Goal: Navigation & Orientation: Go to known website

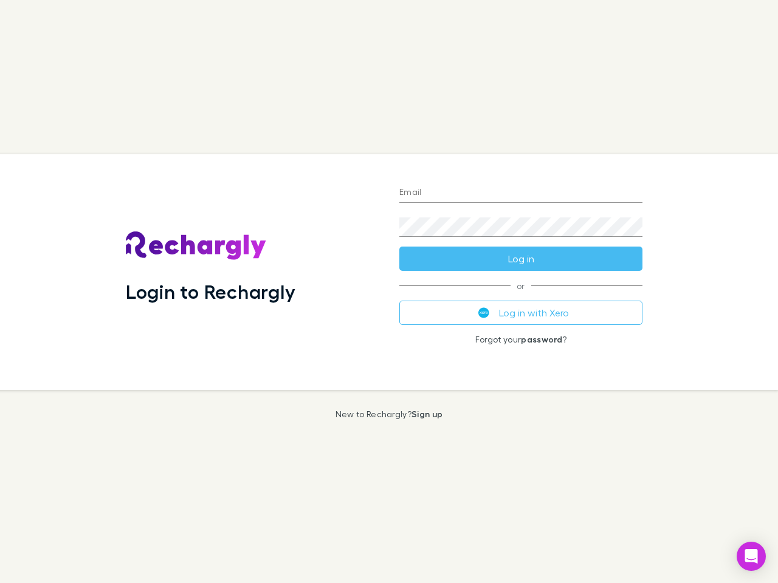
click at [389, 292] on div "Login to Rechargly" at bounding box center [252, 272] width 273 height 236
click at [521, 193] on input "Email" at bounding box center [520, 192] width 243 height 19
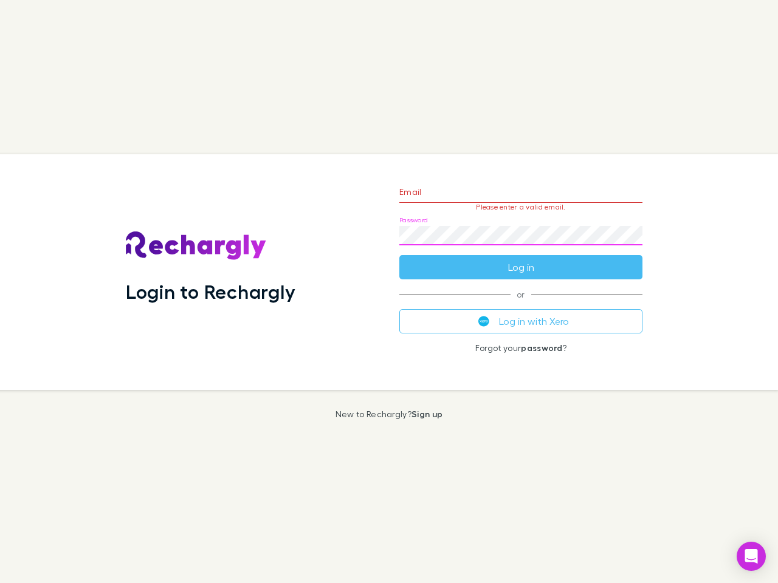
click at [521, 259] on form "Email Please enter a valid email. Password Log in" at bounding box center [520, 227] width 243 height 106
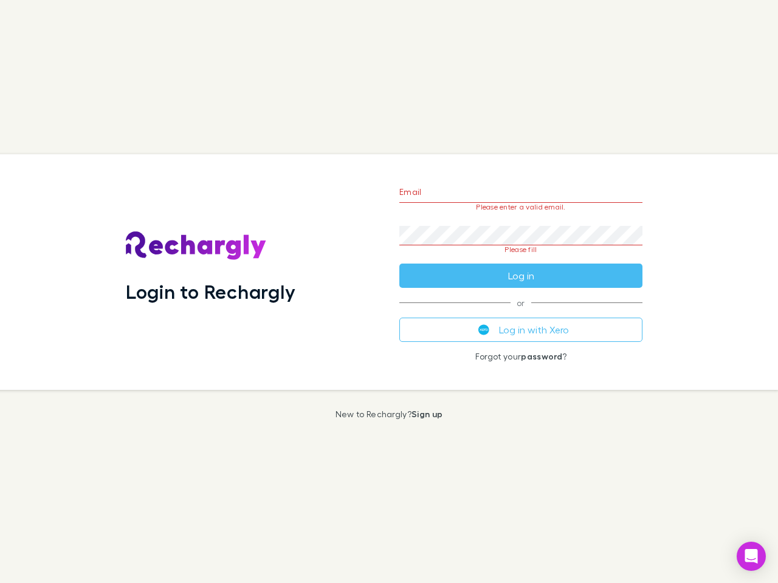
click at [521, 313] on div "Email Please enter a valid email. Password Please fill Log in or Log in with Xe…" at bounding box center [520, 272] width 262 height 236
click at [751, 557] on icon "Open Intercom Messenger" at bounding box center [751, 556] width 13 height 15
